Goal: Transaction & Acquisition: Purchase product/service

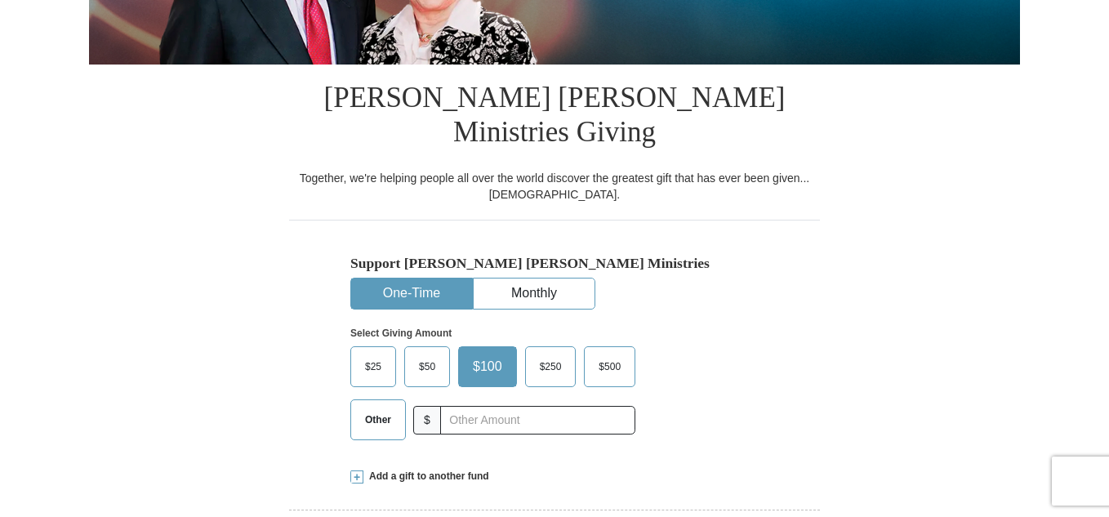
scroll to position [350, 0]
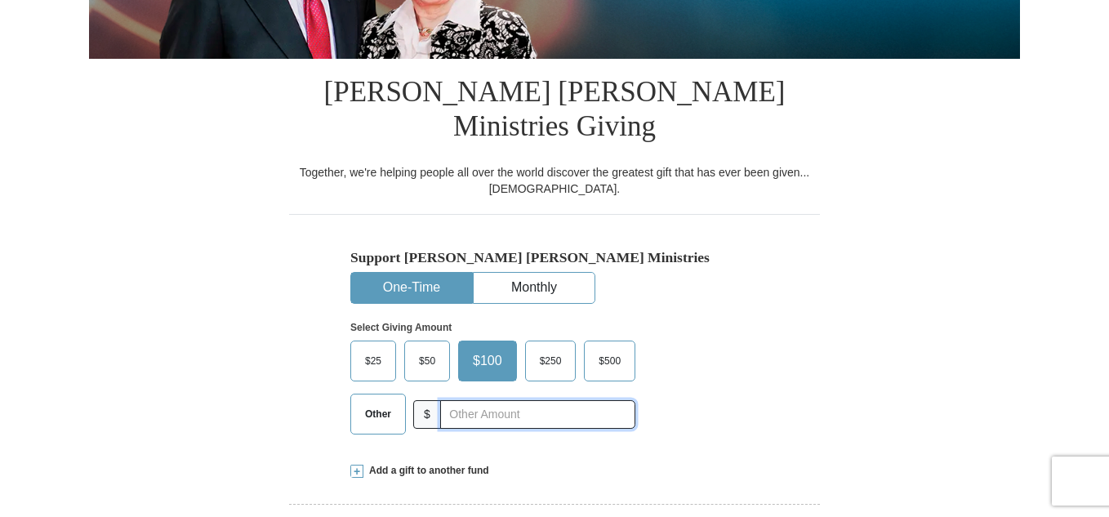
click at [523, 400] on input "text" at bounding box center [537, 414] width 195 height 29
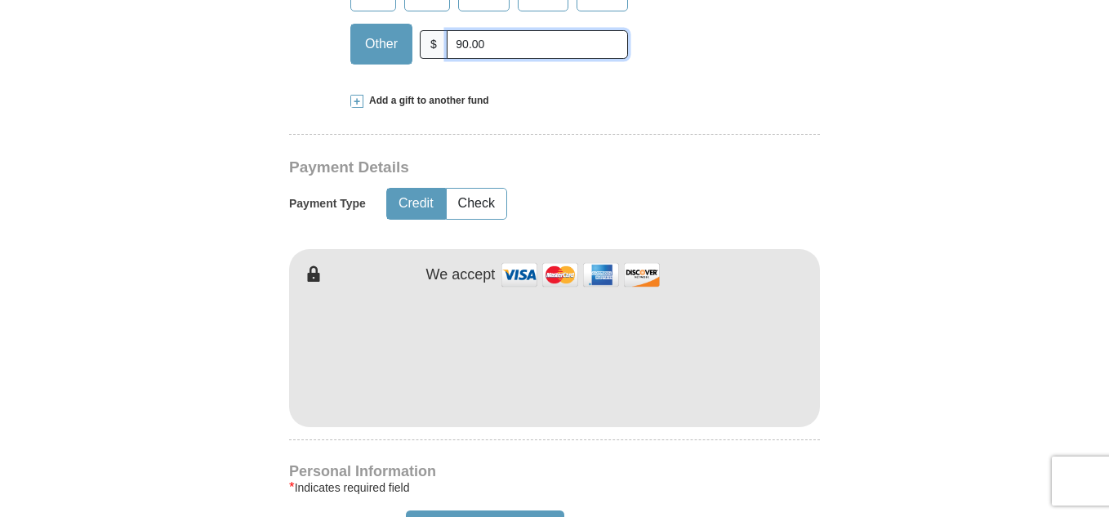
scroll to position [725, 0]
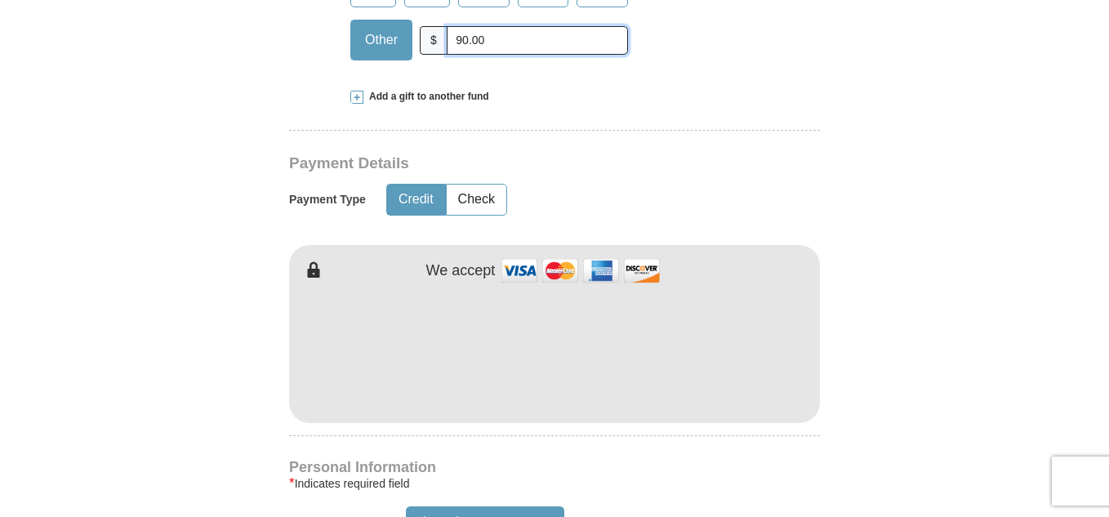
type input "90.00"
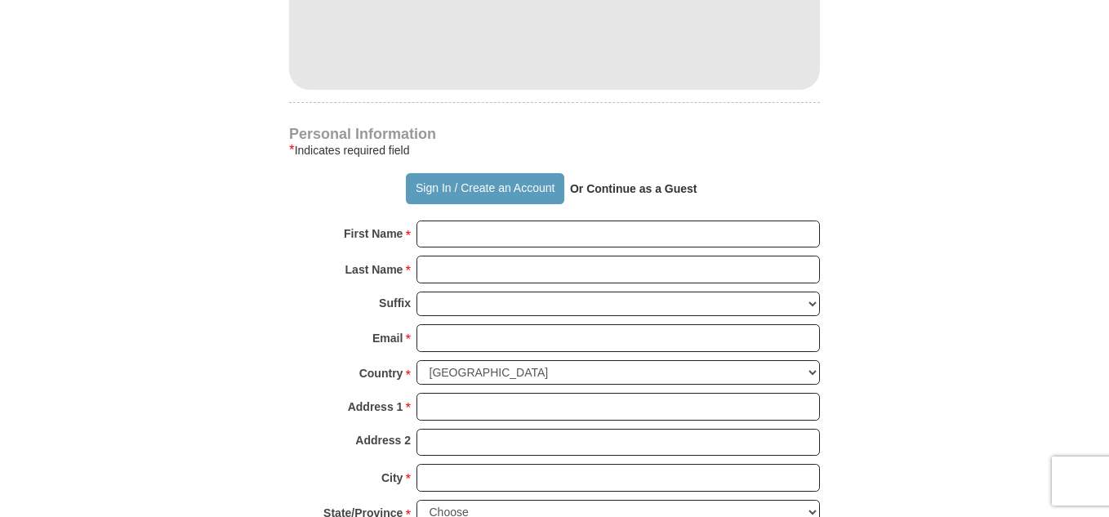
scroll to position [1079, 0]
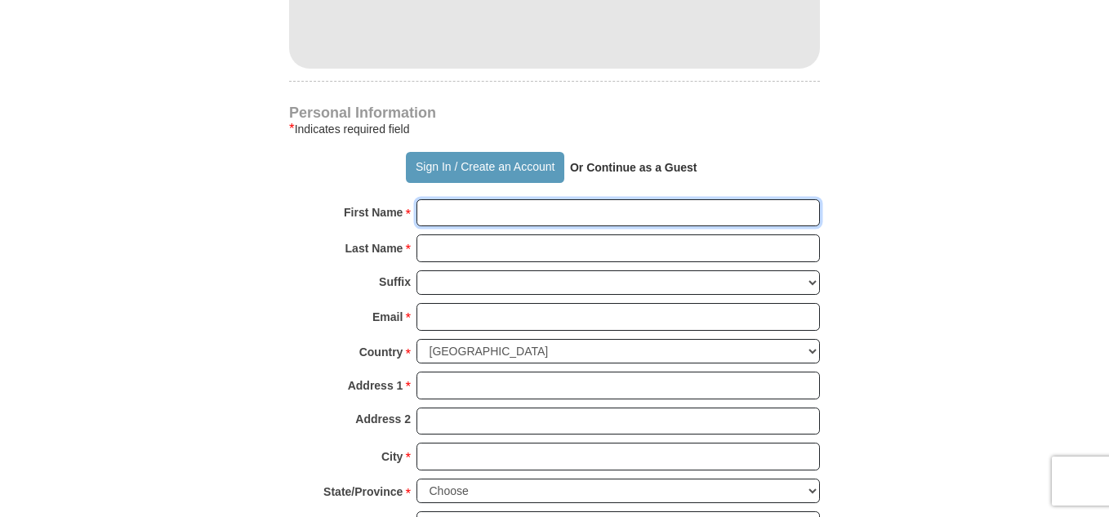
click at [433, 199] on input "First Name *" at bounding box center [619, 213] width 404 height 28
type input "[PERSON_NAME]"
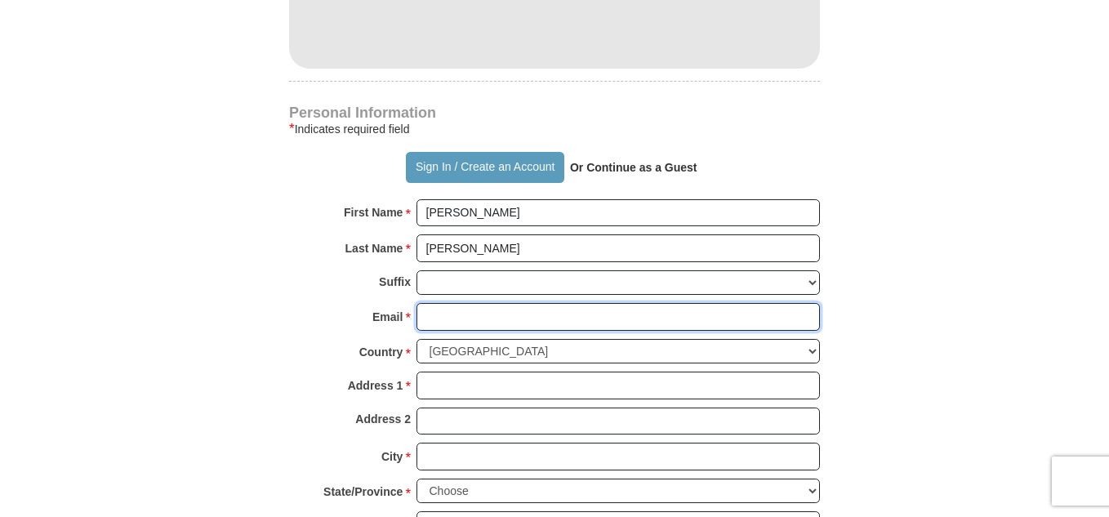
click at [618, 303] on input "Email *" at bounding box center [619, 317] width 404 height 28
type input "[EMAIL_ADDRESS][DOMAIN_NAME]"
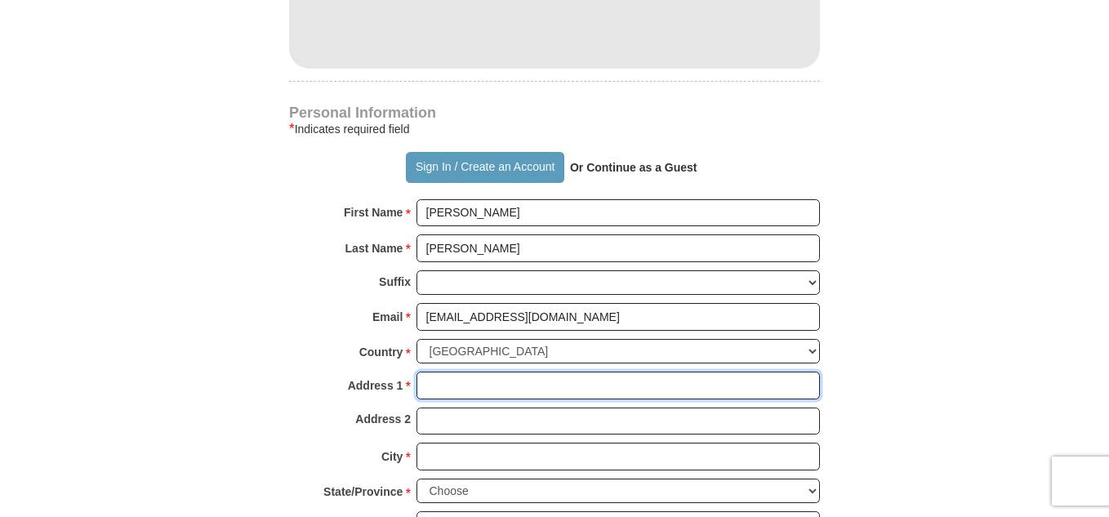
type input "PO Box 942552"
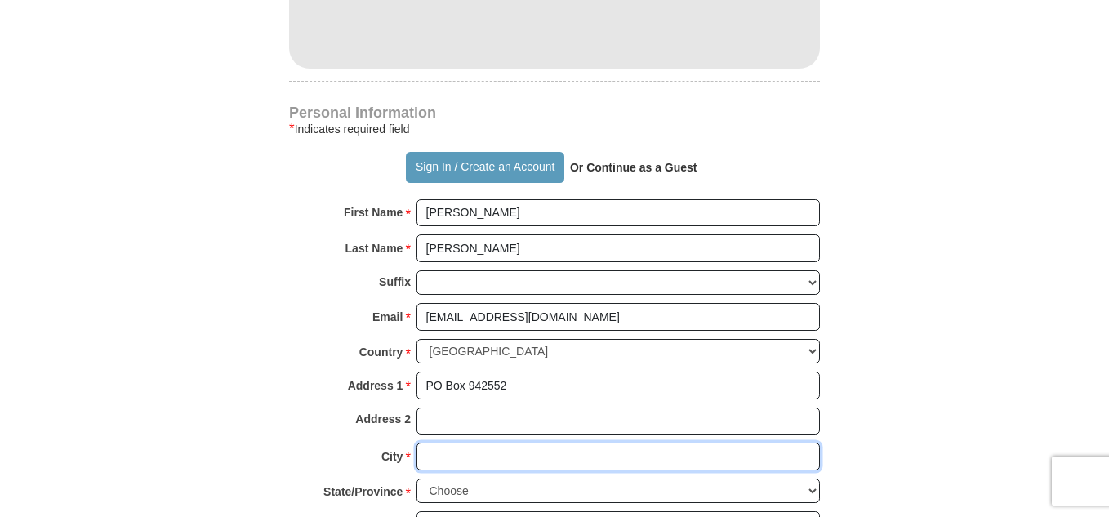
type input "[GEOGRAPHIC_DATA]"
select select "GA"
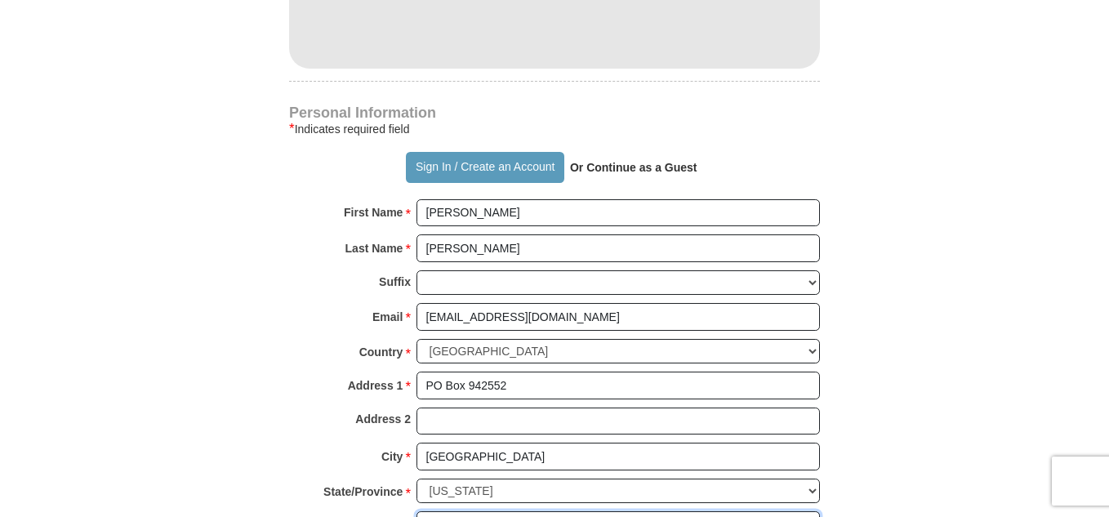
type input "31141"
type input "4045522398"
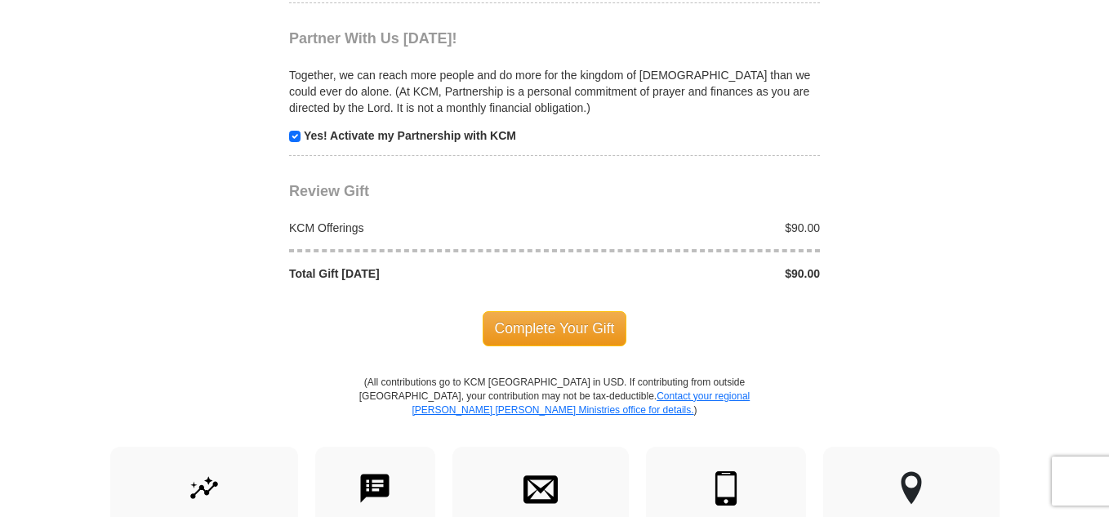
scroll to position [1669, 0]
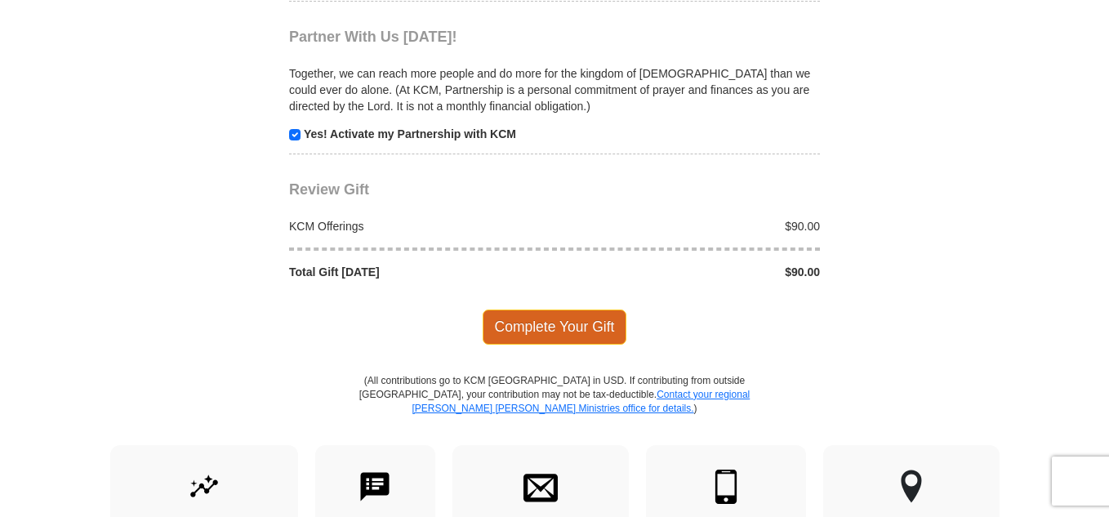
click at [562, 310] on span "Complete Your Gift" at bounding box center [555, 327] width 145 height 34
